Goal: Complete application form

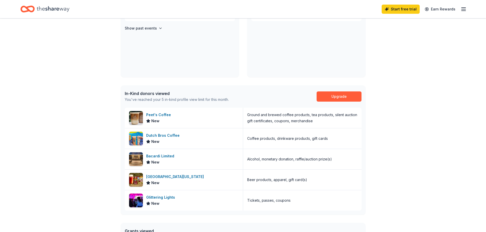
scroll to position [77, 0]
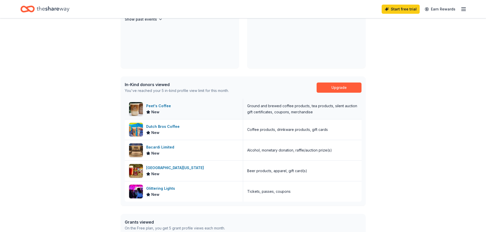
click at [151, 105] on div "Peet's Coffee" at bounding box center [159, 106] width 27 height 6
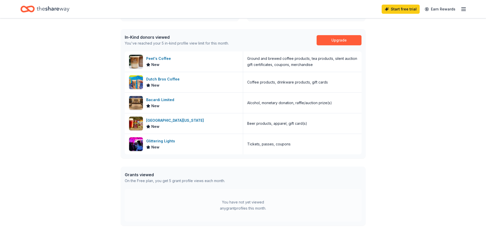
scroll to position [128, 0]
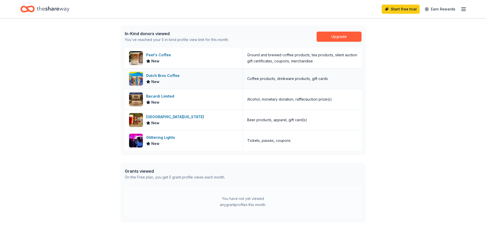
click at [167, 76] on div "Dutch Bros Coffee" at bounding box center [163, 76] width 35 height 6
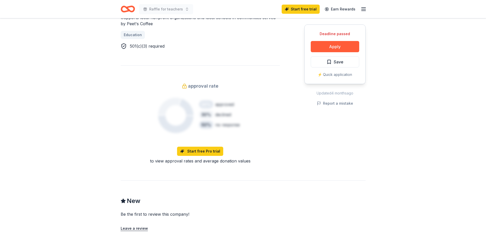
scroll to position [332, 0]
click at [322, 44] on button "Apply" at bounding box center [335, 46] width 48 height 11
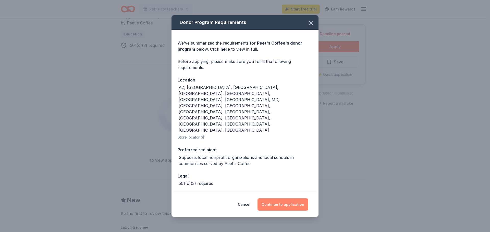
click at [285, 199] on button "Continue to application" at bounding box center [282, 205] width 51 height 12
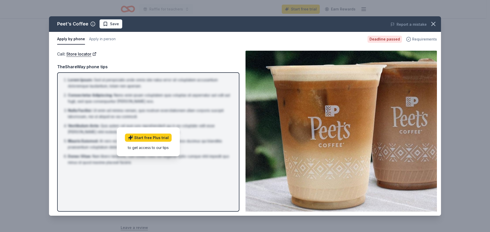
click at [421, 39] on span "Requirements" at bounding box center [424, 39] width 25 height 6
click at [430, 24] on icon "button" at bounding box center [433, 23] width 7 height 7
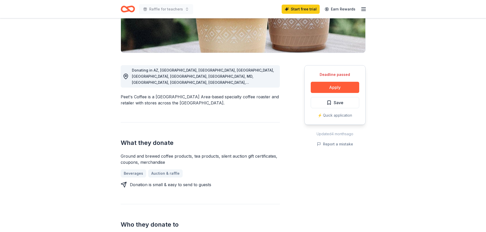
scroll to position [0, 0]
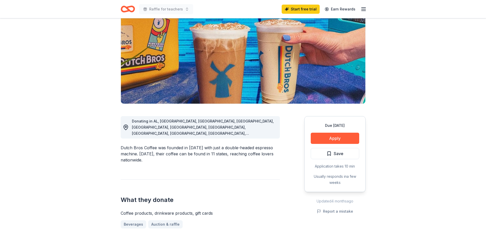
scroll to position [77, 0]
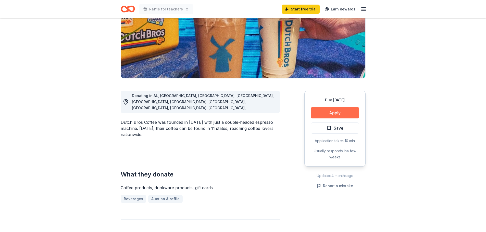
click at [333, 113] on button "Apply" at bounding box center [335, 112] width 48 height 11
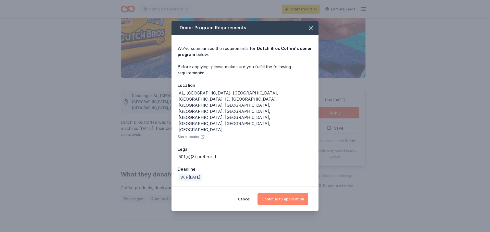
click at [292, 193] on button "Continue to application" at bounding box center [282, 199] width 51 height 12
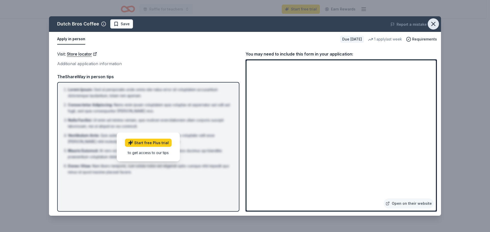
click at [434, 21] on icon "button" at bounding box center [433, 23] width 7 height 7
